Goal: Task Accomplishment & Management: Manage account settings

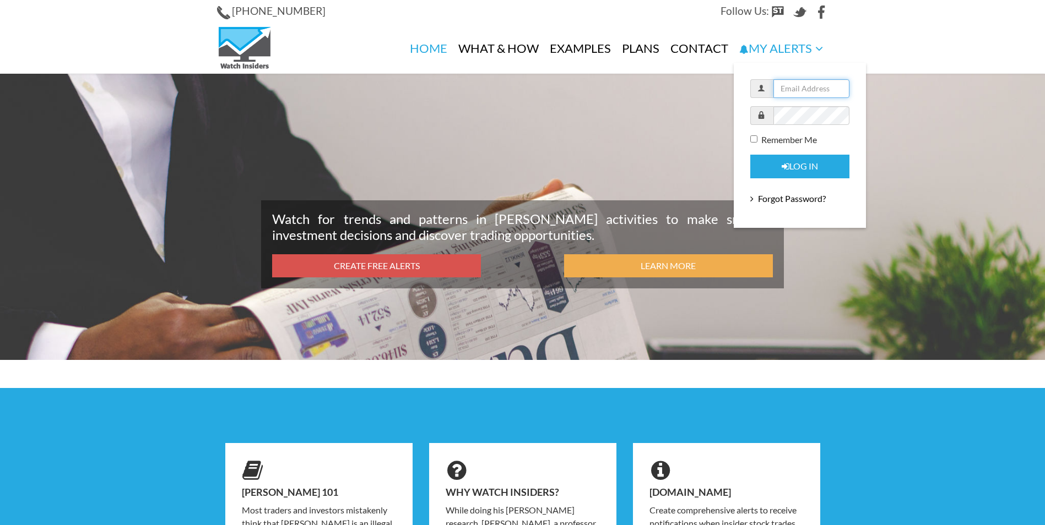
click at [799, 94] on input "text" at bounding box center [811, 88] width 76 height 19
click at [799, 87] on input "text" at bounding box center [811, 88] width 76 height 19
type input "N"
type input "c"
click at [784, 89] on input "text" at bounding box center [811, 88] width 76 height 19
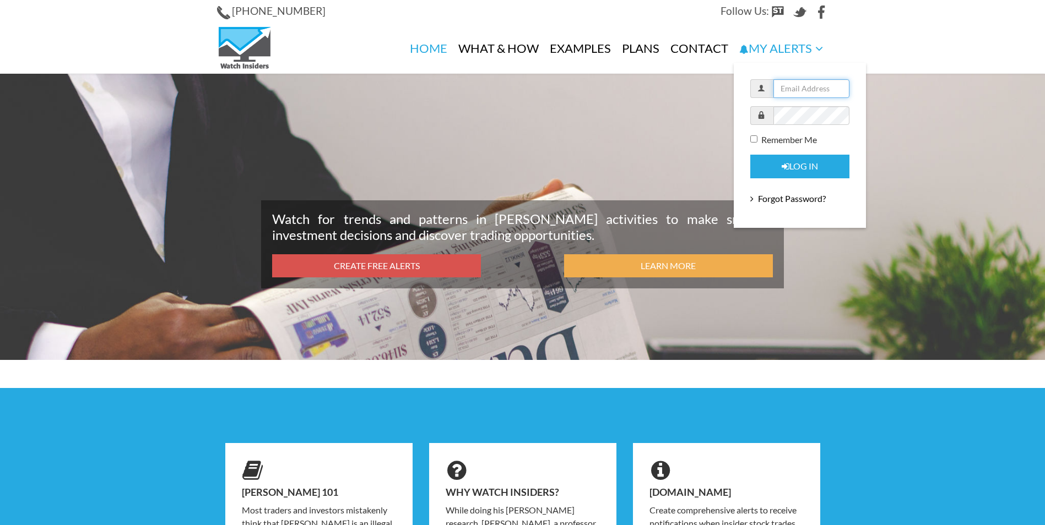
click at [784, 89] on input "text" at bounding box center [811, 88] width 76 height 19
click at [784, 88] on input "text" at bounding box center [811, 88] width 76 height 19
click at [811, 91] on input "cyryl.zakrzewski@gmail.com" at bounding box center [811, 88] width 76 height 19
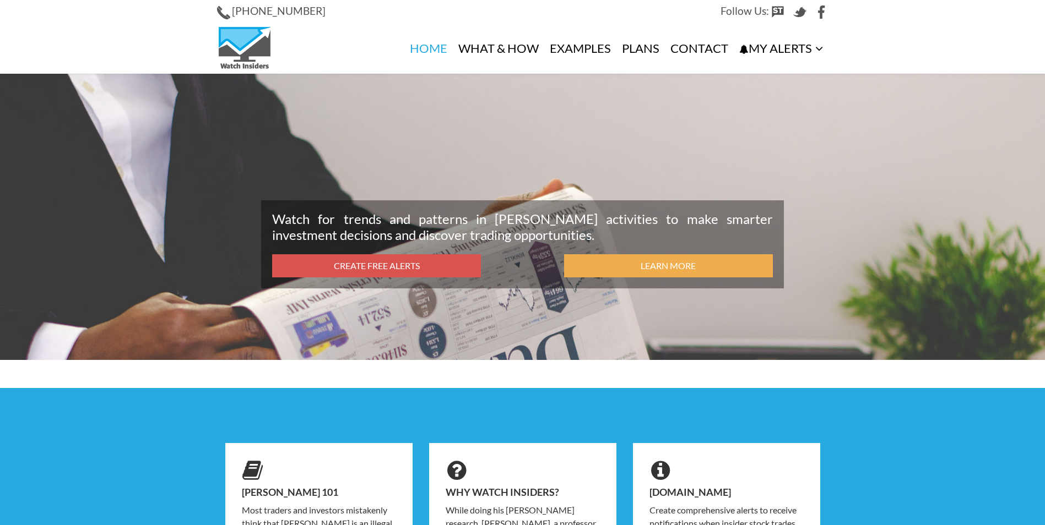
type input "cyryl.zakrzewski@gmail.com"
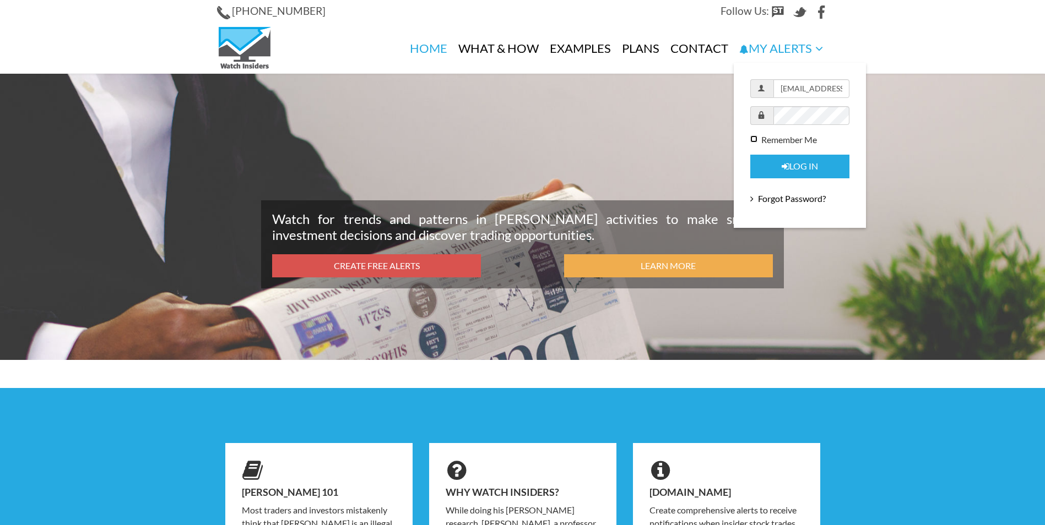
click at [751, 141] on input "Remember Me" at bounding box center [753, 138] width 7 height 7
checkbox input "true"
click at [782, 167] on icon "submit" at bounding box center [786, 166] width 8 height 9
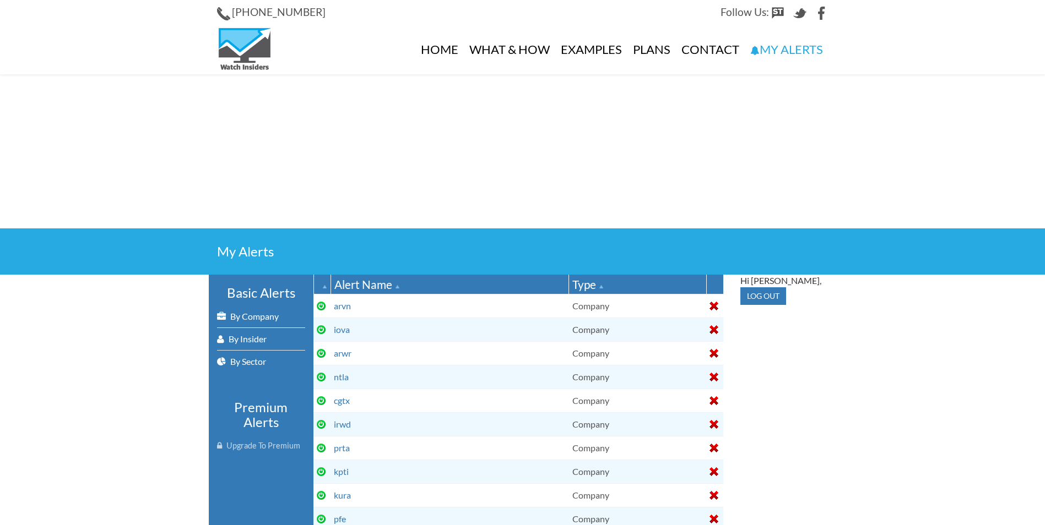
select select
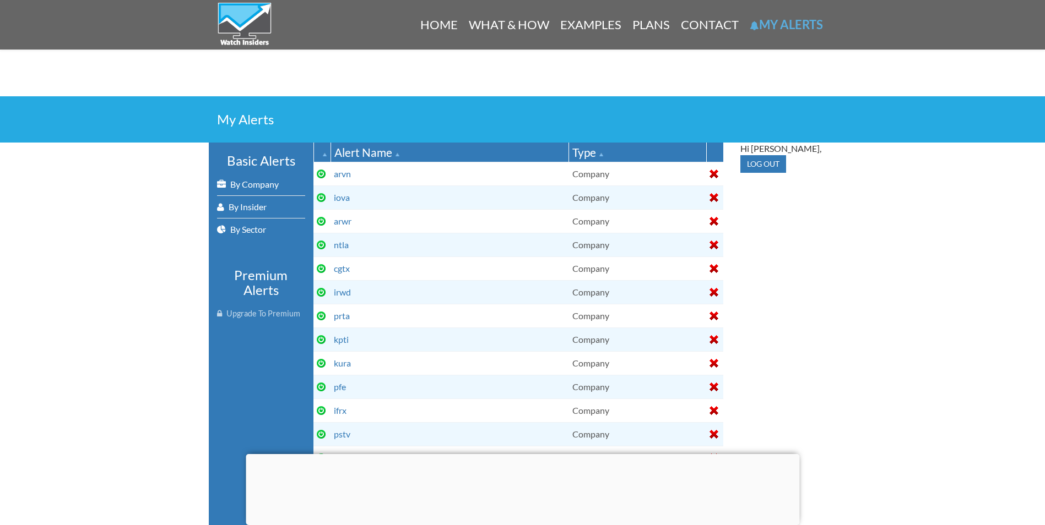
scroll to position [165, 0]
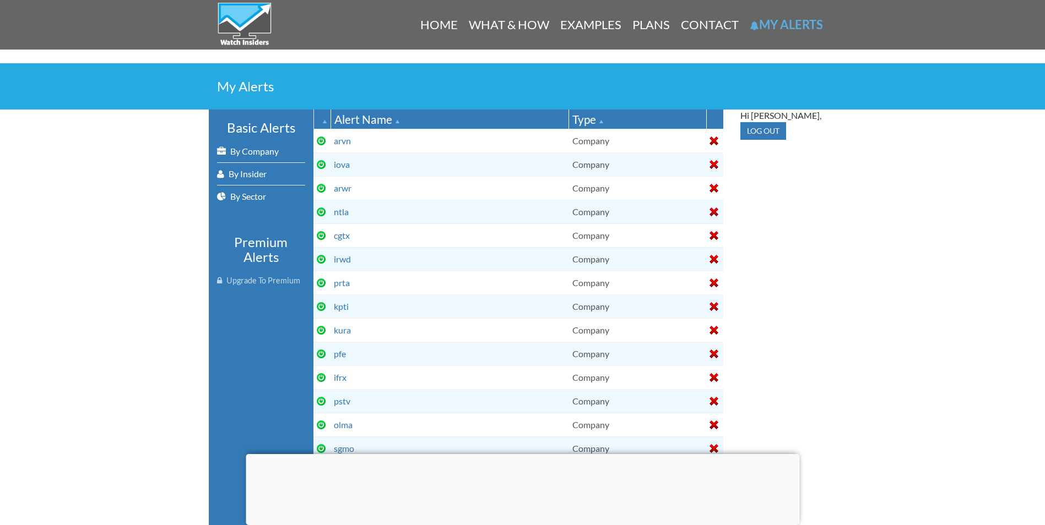
click at [524, 454] on div at bounding box center [523, 454] width 554 height 0
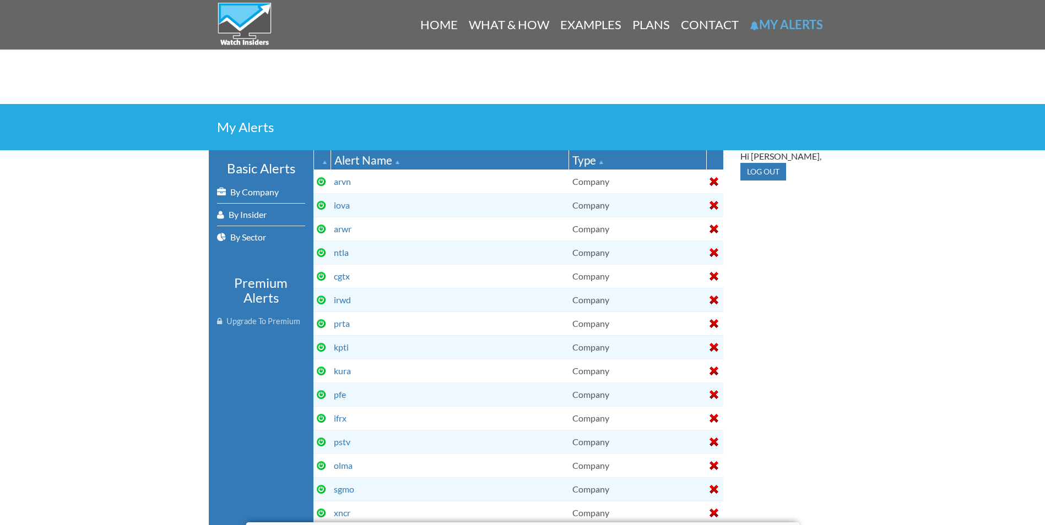
scroll to position [0, 0]
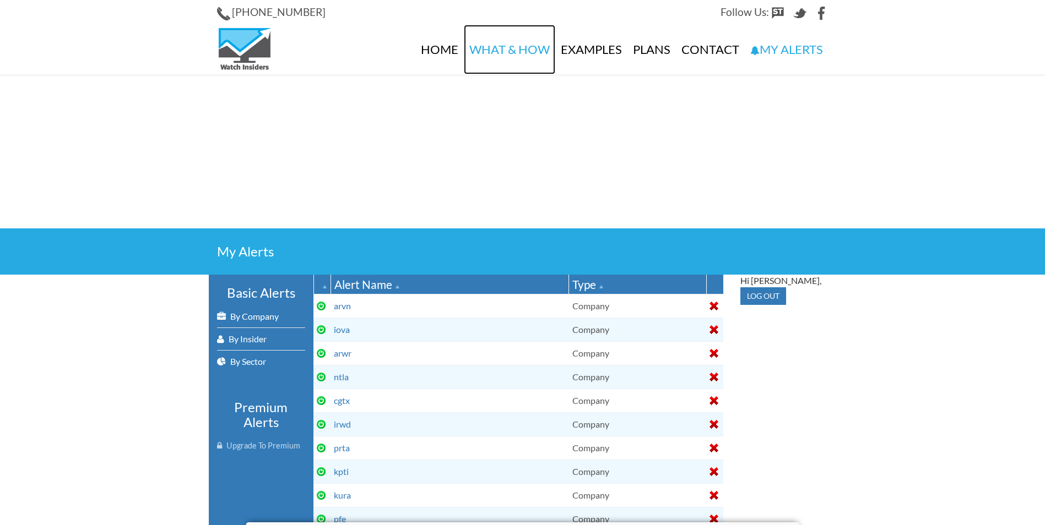
click at [520, 55] on link "What & How" at bounding box center [509, 50] width 91 height 50
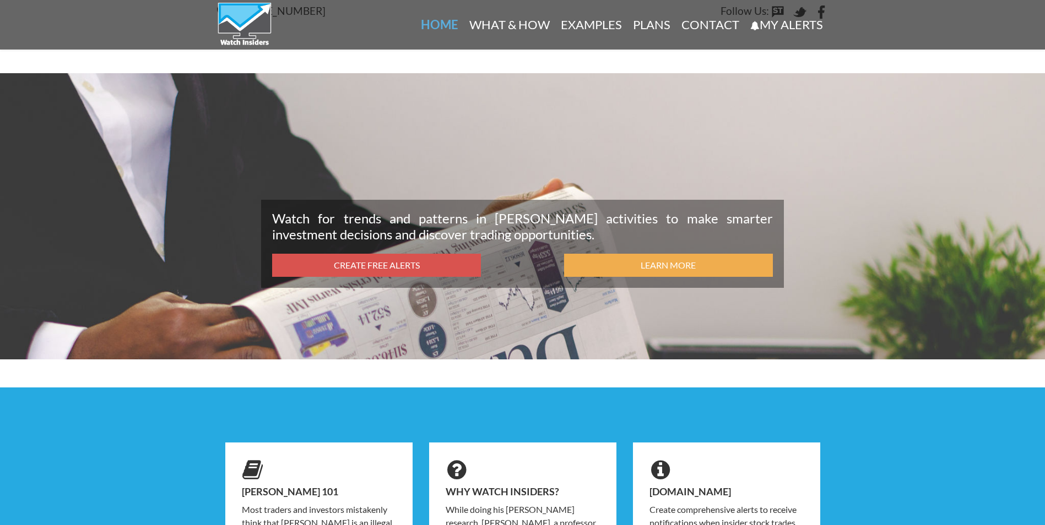
scroll to position [388, 0]
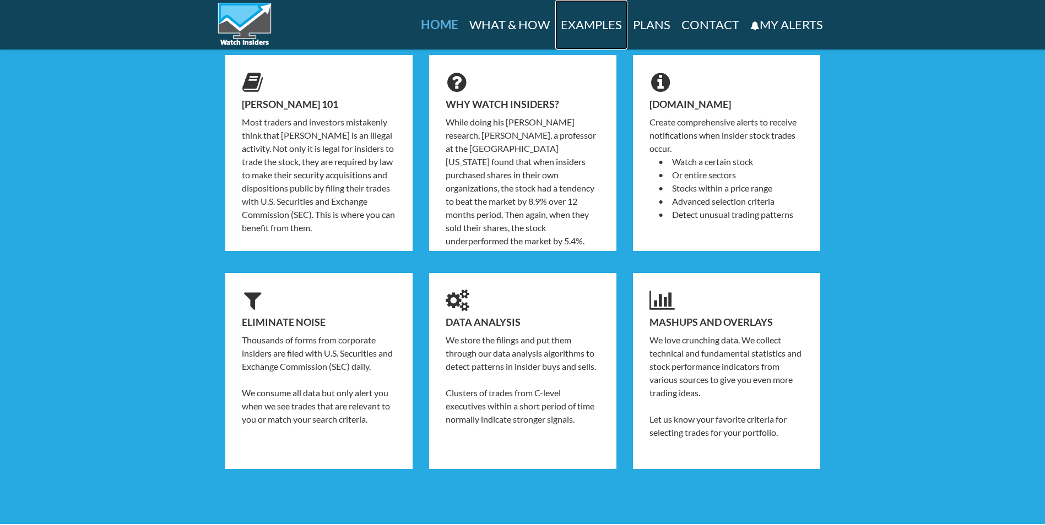
click at [596, 31] on link "Examples" at bounding box center [591, 25] width 72 height 50
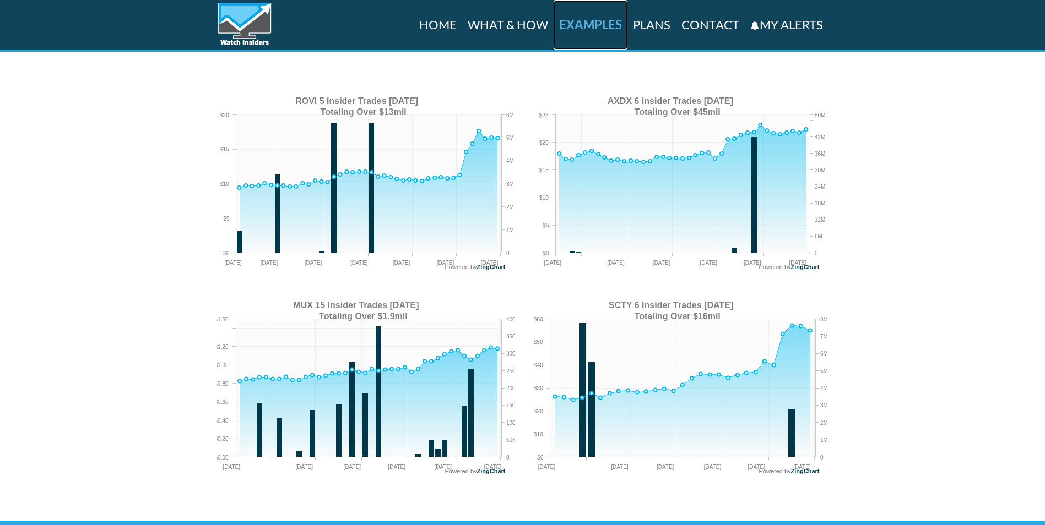
scroll to position [897, 0]
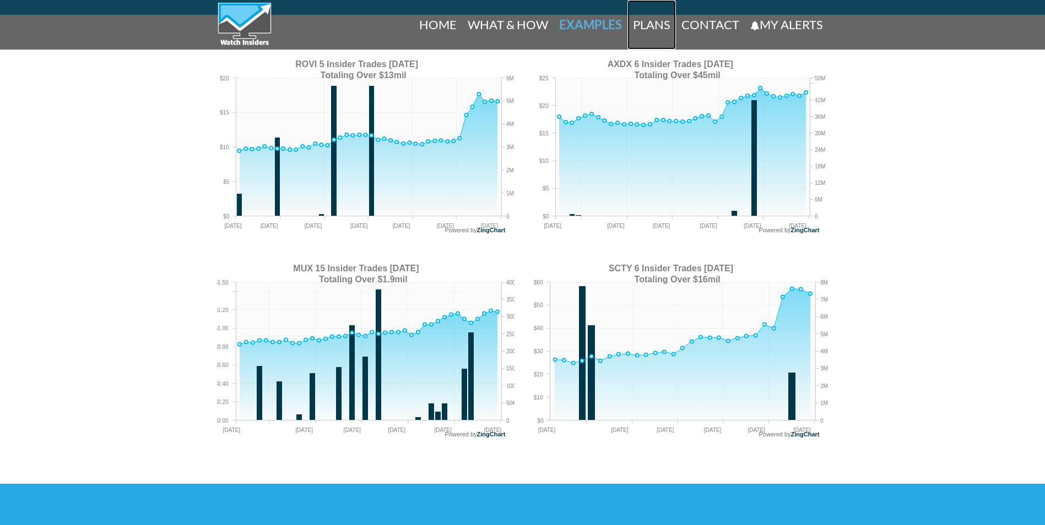
click at [642, 26] on link "Plans" at bounding box center [651, 25] width 48 height 50
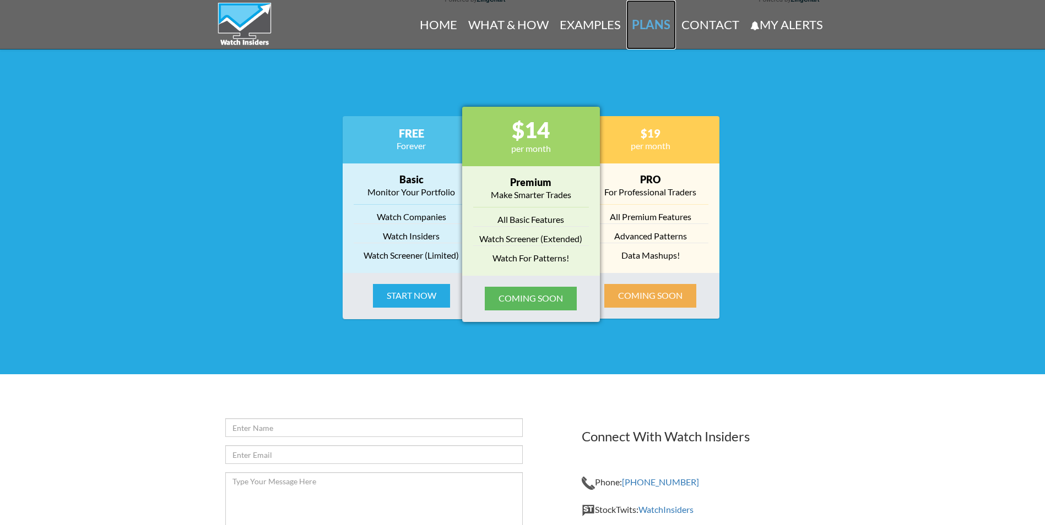
scroll to position [1366, 0]
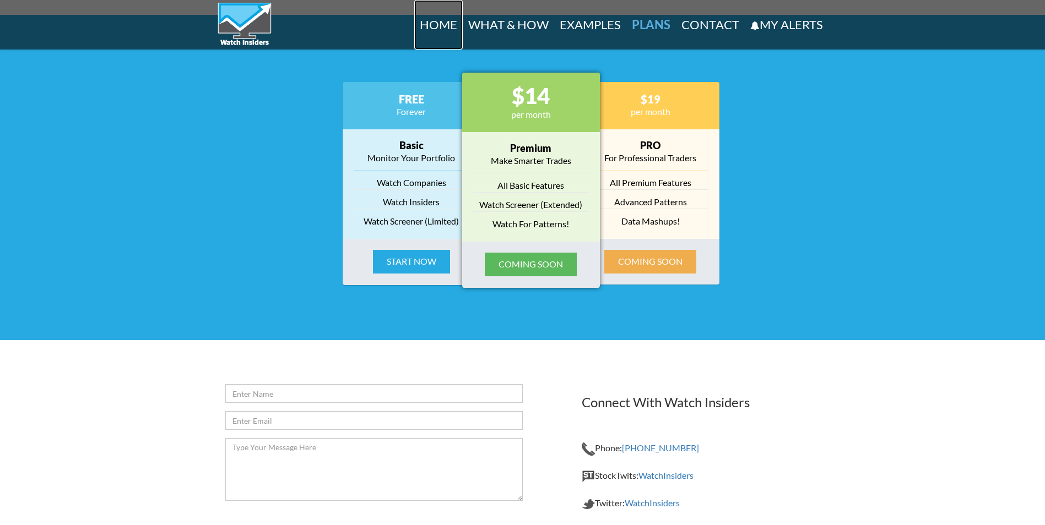
click at [427, 27] on link "Home" at bounding box center [438, 25] width 48 height 50
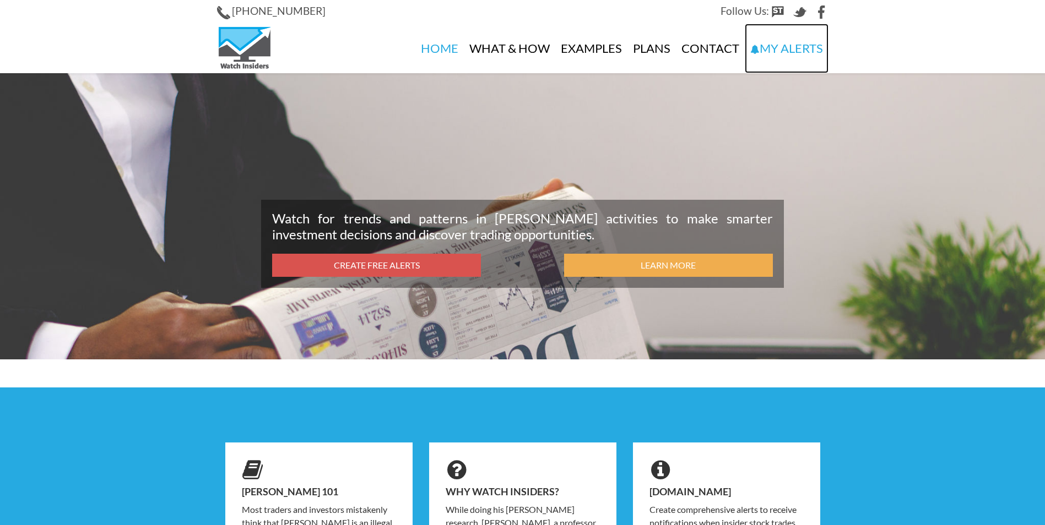
click at [784, 42] on link "My Alerts" at bounding box center [787, 49] width 84 height 50
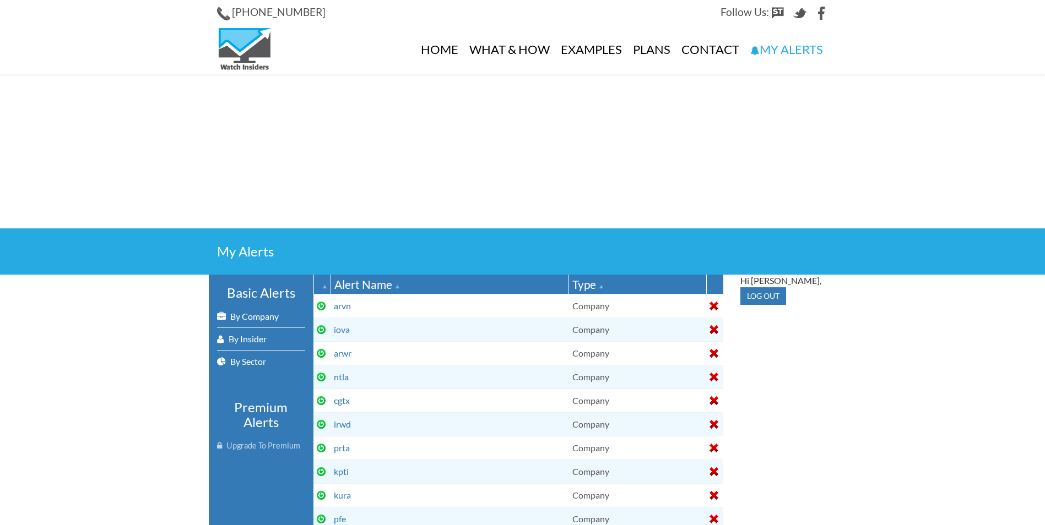
select select
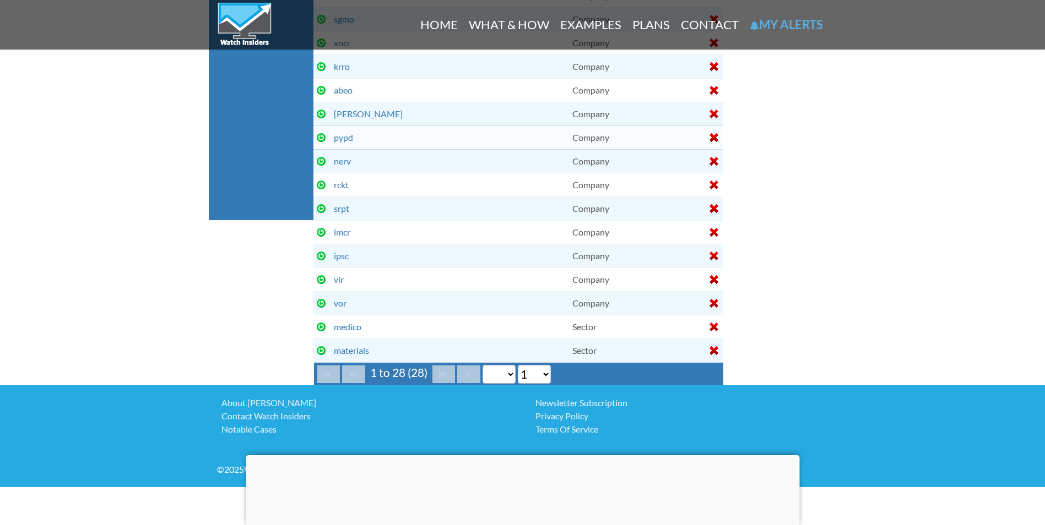
scroll to position [642, 0]
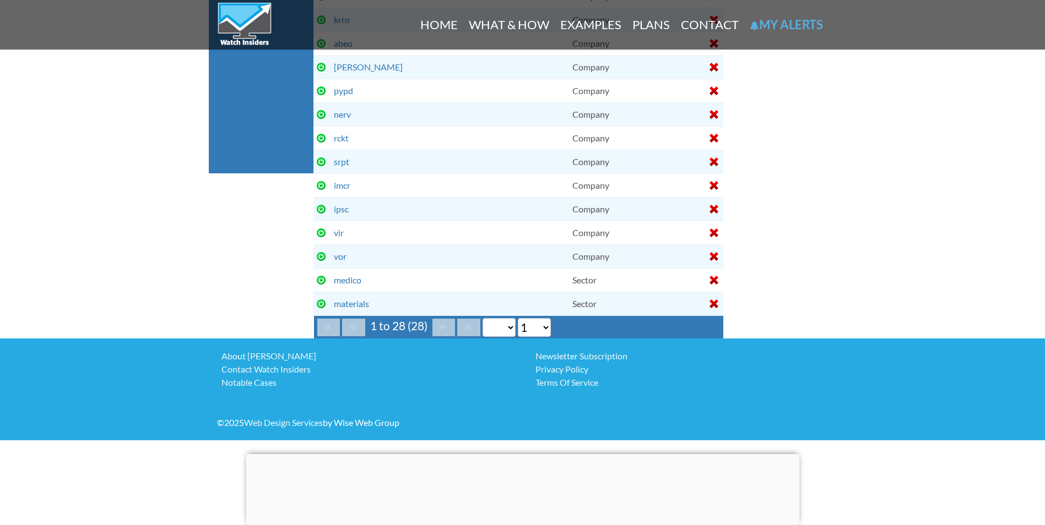
click at [447, 327] on th "1 to 28 (28) 10 20 50 100 1" at bounding box center [518, 327] width 410 height 23
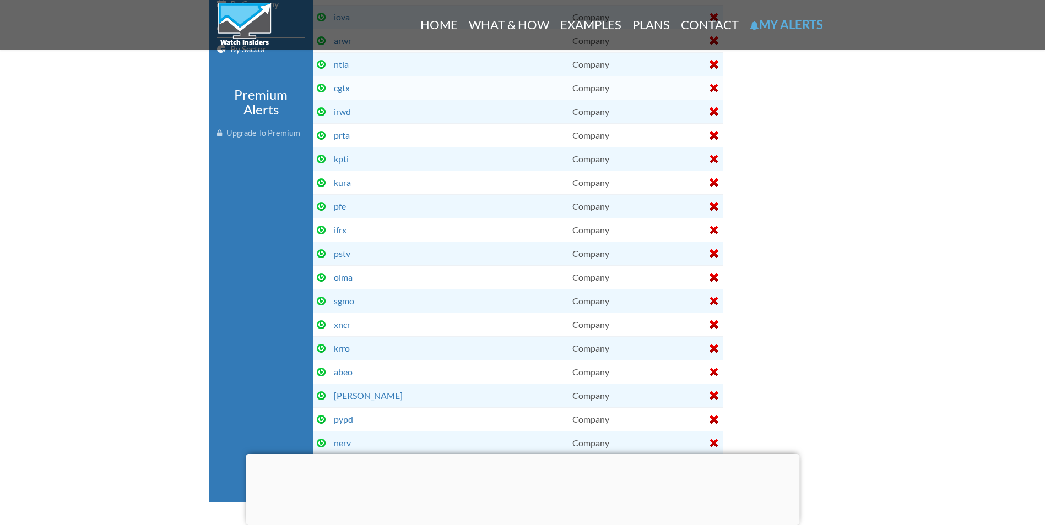
scroll to position [311, 0]
click at [339, 185] on link "kura" at bounding box center [342, 184] width 17 height 10
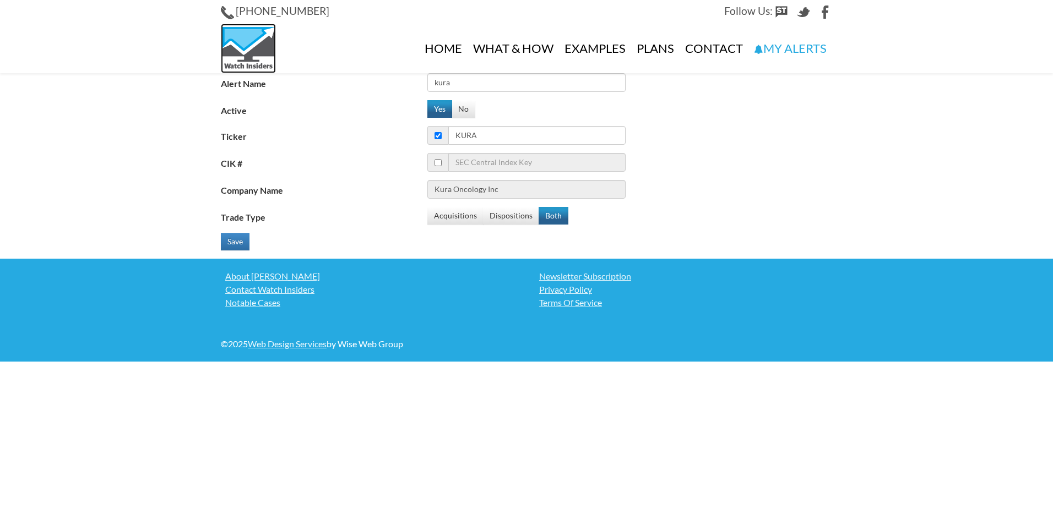
click at [268, 51] on div at bounding box center [248, 48] width 55 height 44
